Goal: Task Accomplishment & Management: Manage account settings

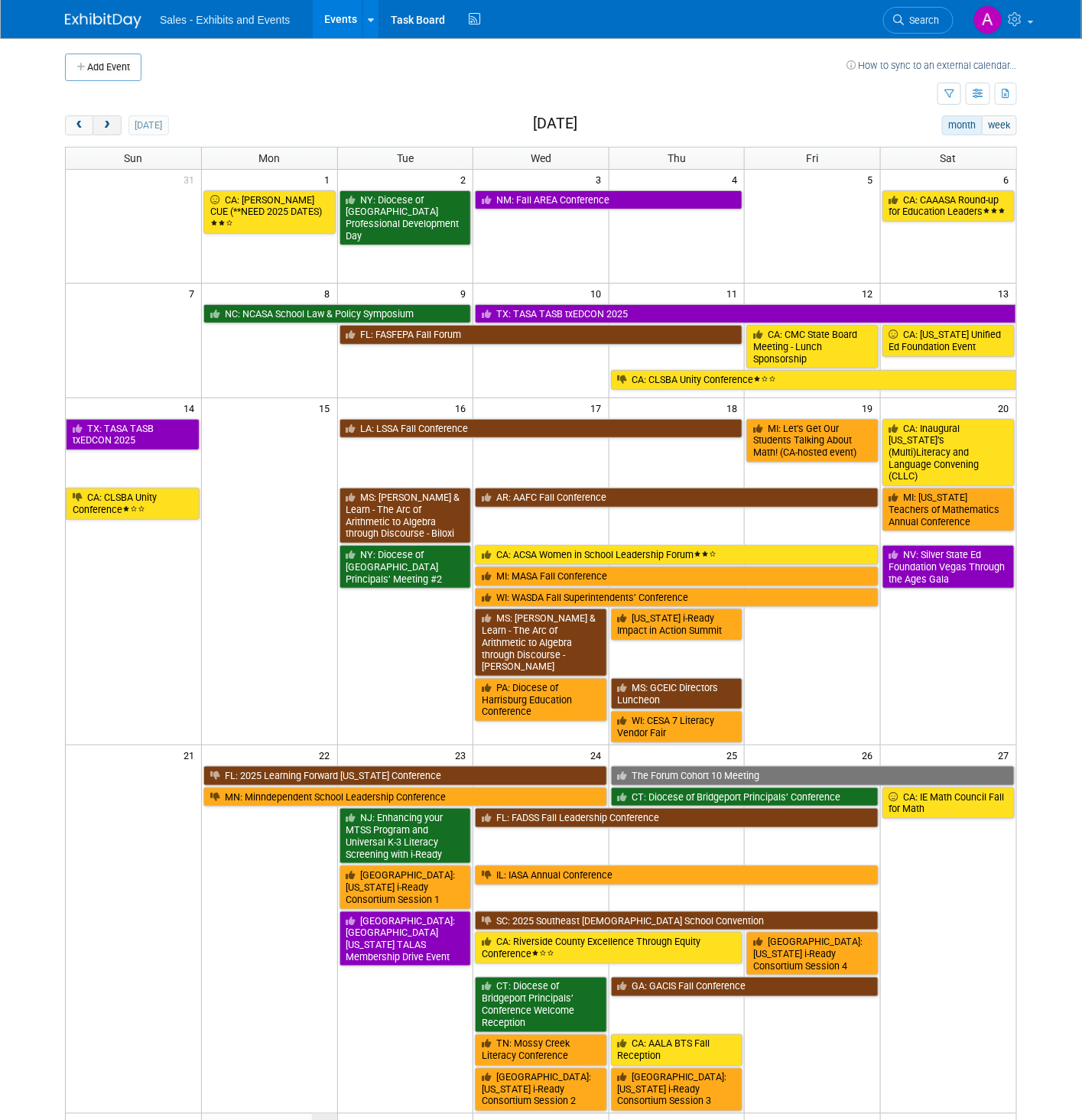
click at [117, 129] on button "next" at bounding box center [107, 125] width 29 height 20
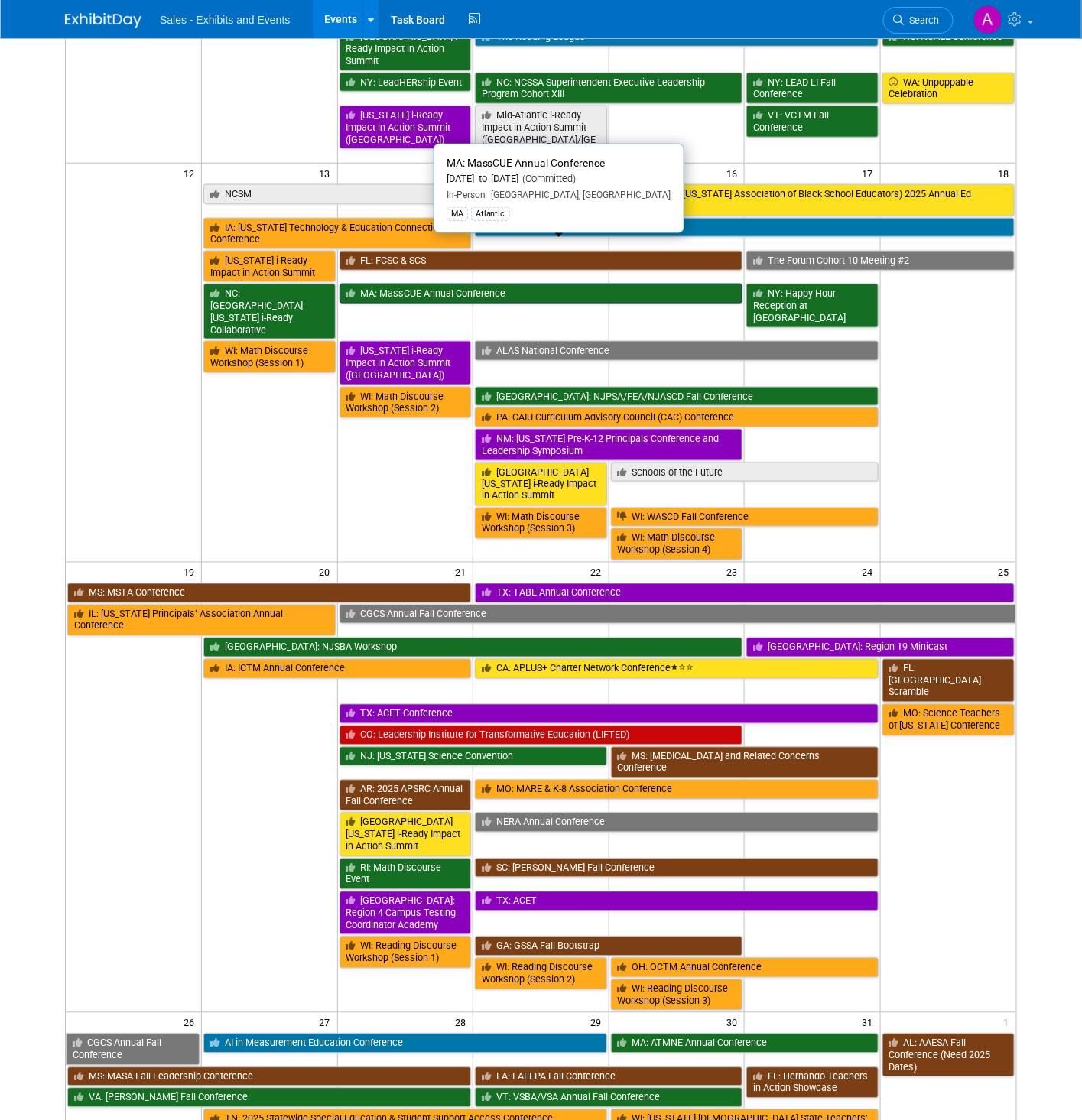
scroll to position [488, 0]
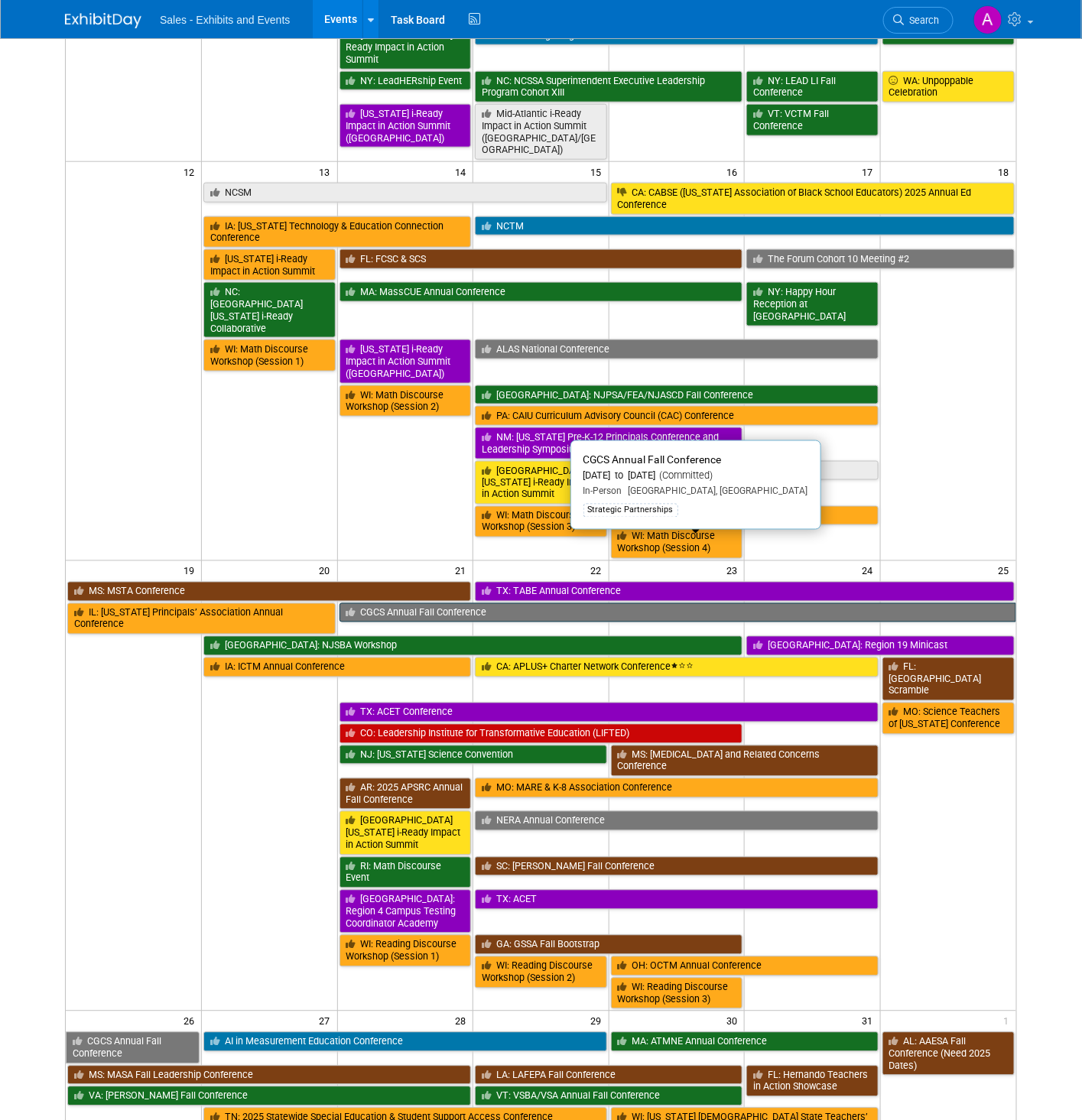
click at [718, 603] on link "CGCS Annual Fall Conference" at bounding box center [677, 613] width 676 height 20
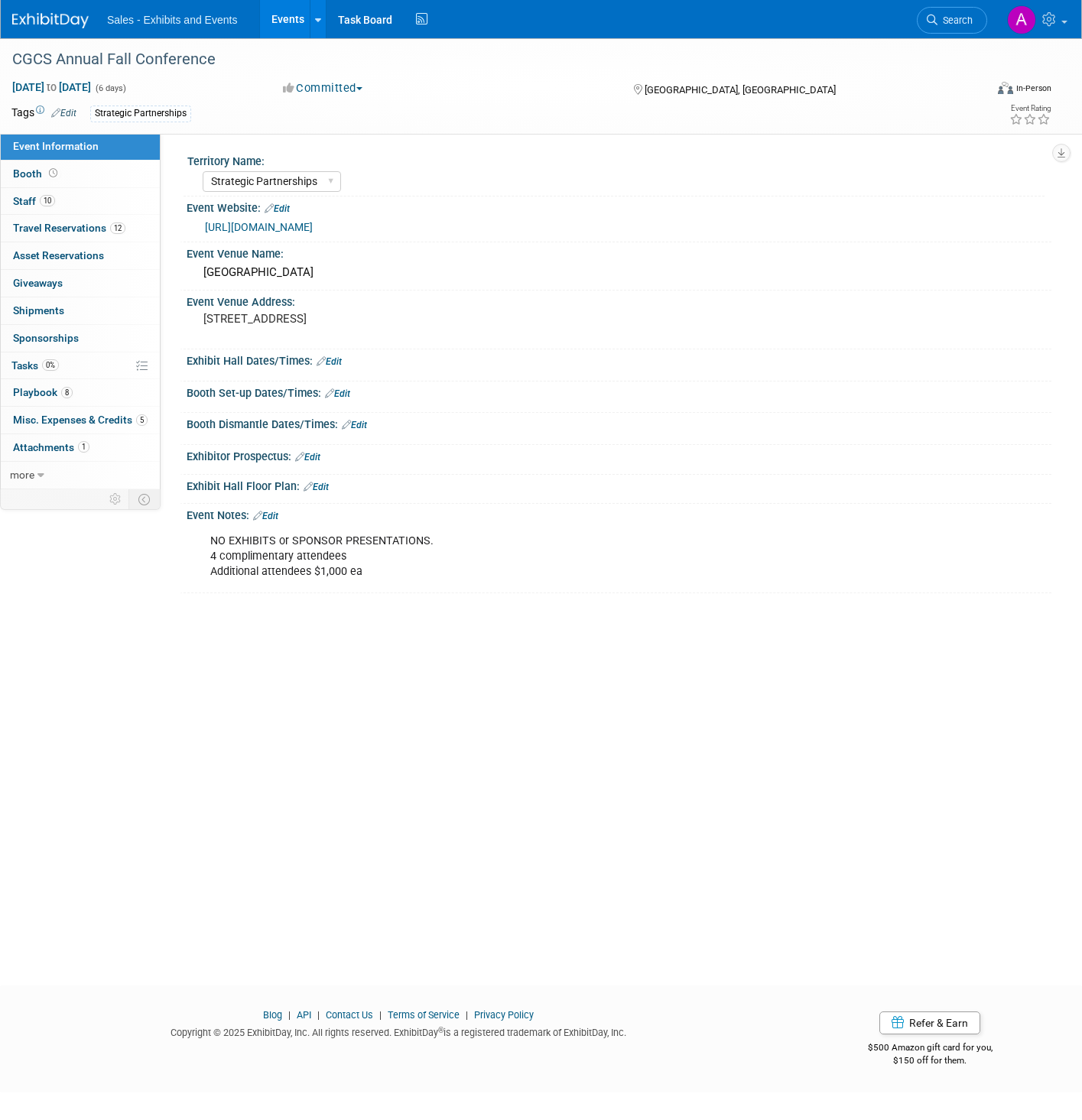
select select "Strategic Partnerships"
click at [80, 229] on span "Travel Reservations 12" at bounding box center [69, 227] width 112 height 12
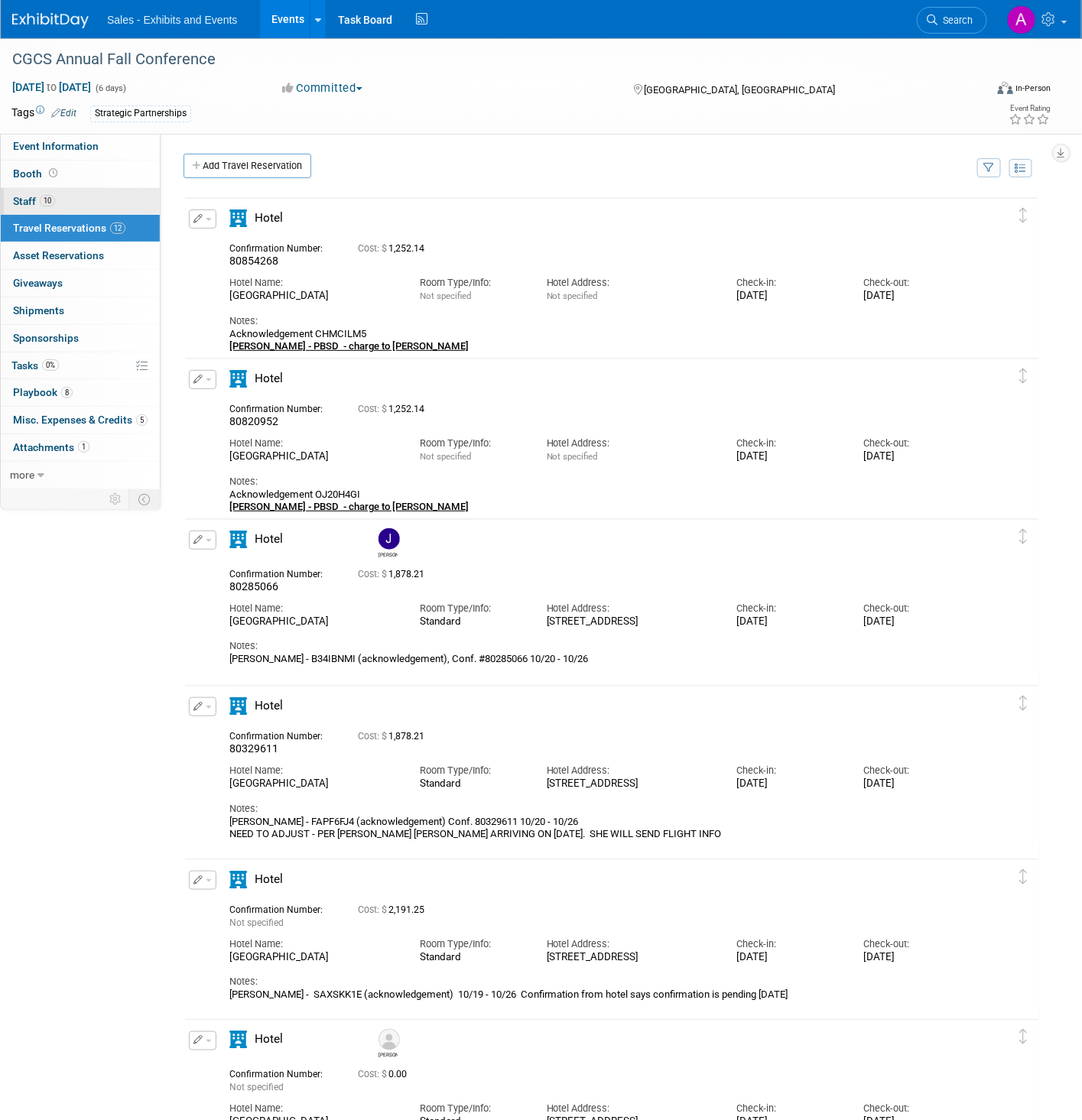
click at [25, 198] on span "Staff 10" at bounding box center [34, 201] width 42 height 12
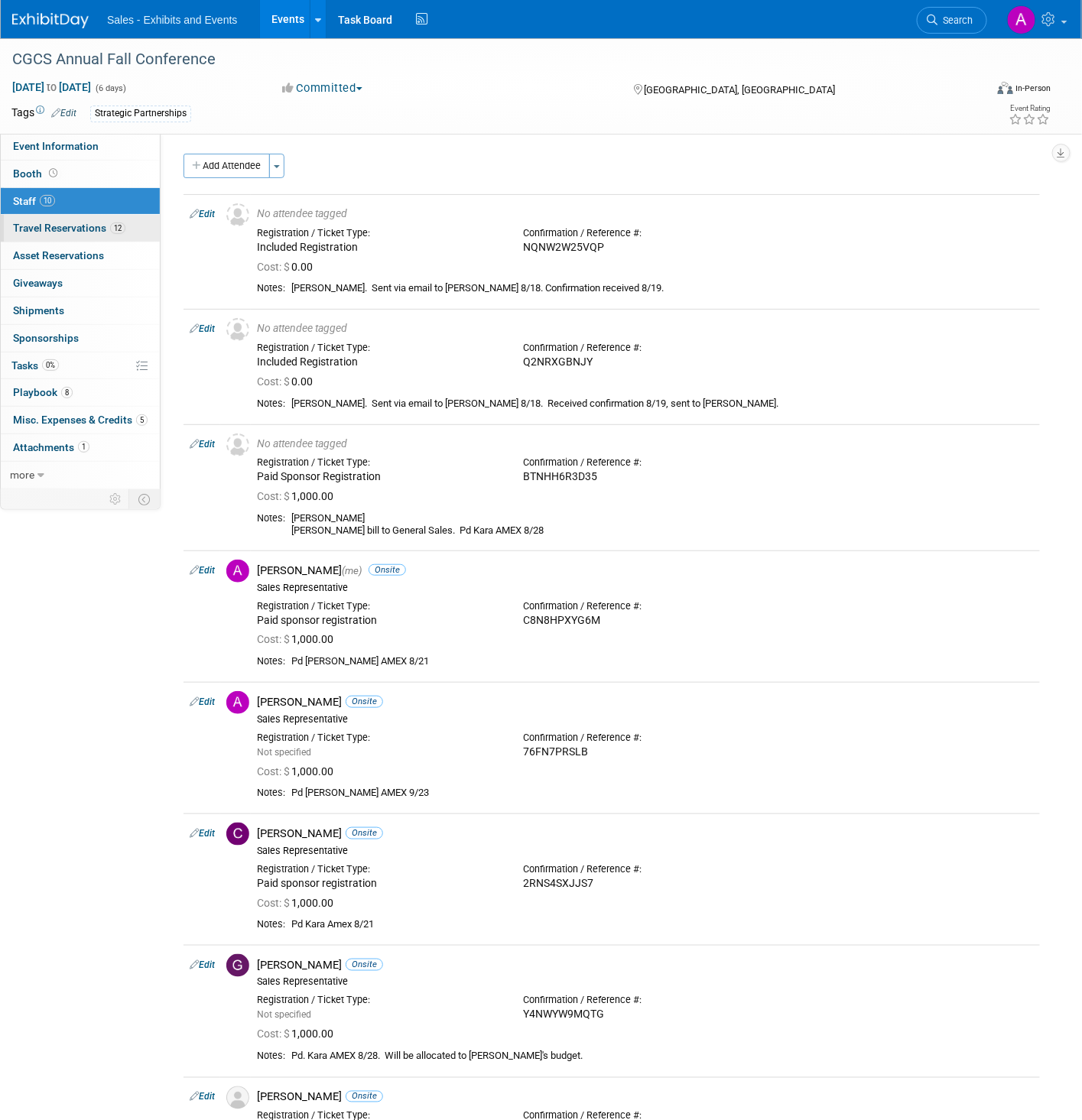
click at [42, 226] on span "Travel Reservations 12" at bounding box center [69, 227] width 112 height 12
